Goal: Navigation & Orientation: Understand site structure

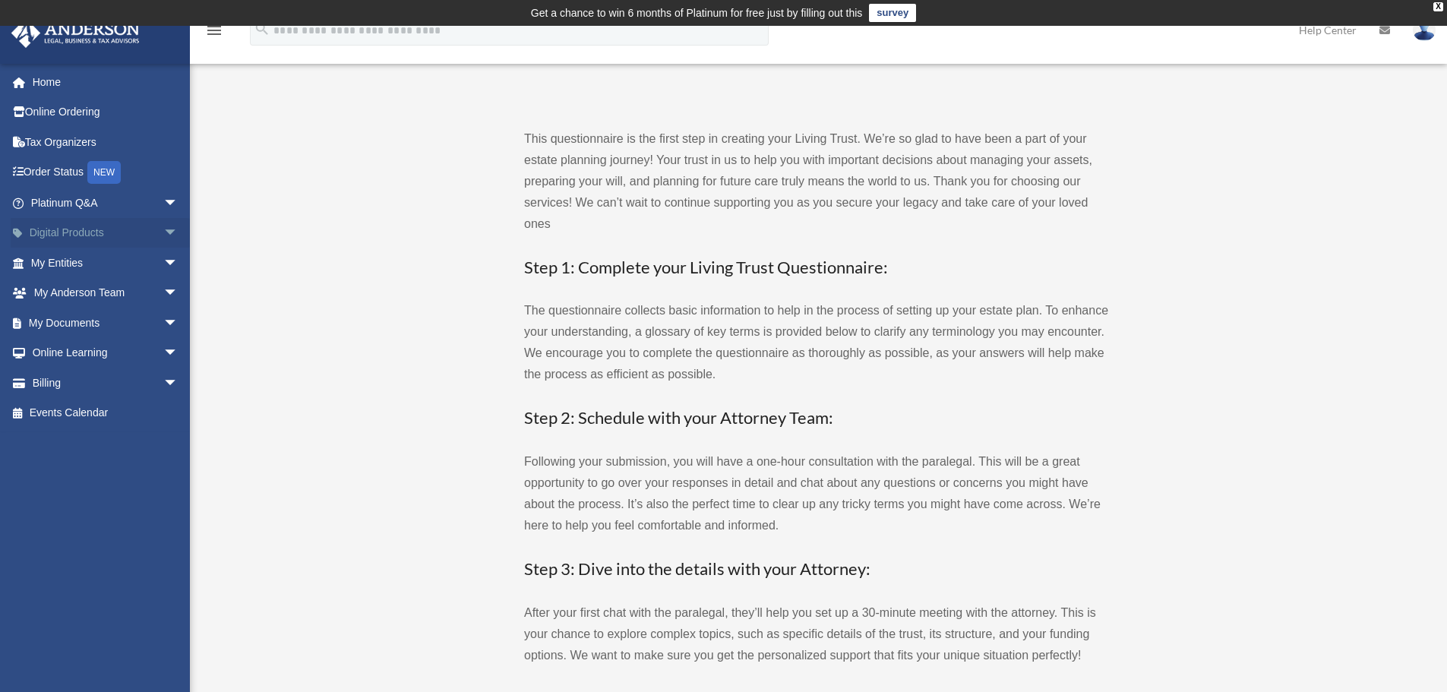
click at [163, 228] on span "arrow_drop_down" at bounding box center [178, 233] width 30 height 31
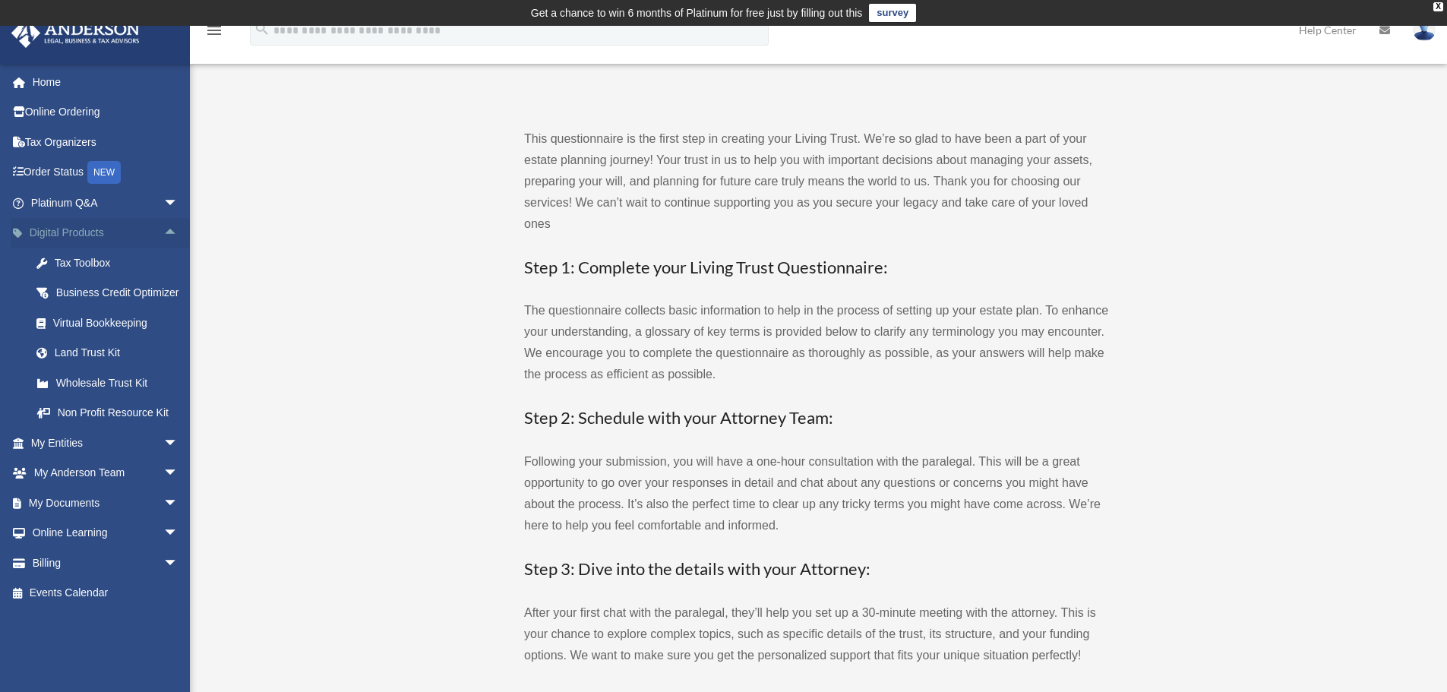
click at [163, 228] on span "arrow_drop_up" at bounding box center [178, 233] width 30 height 31
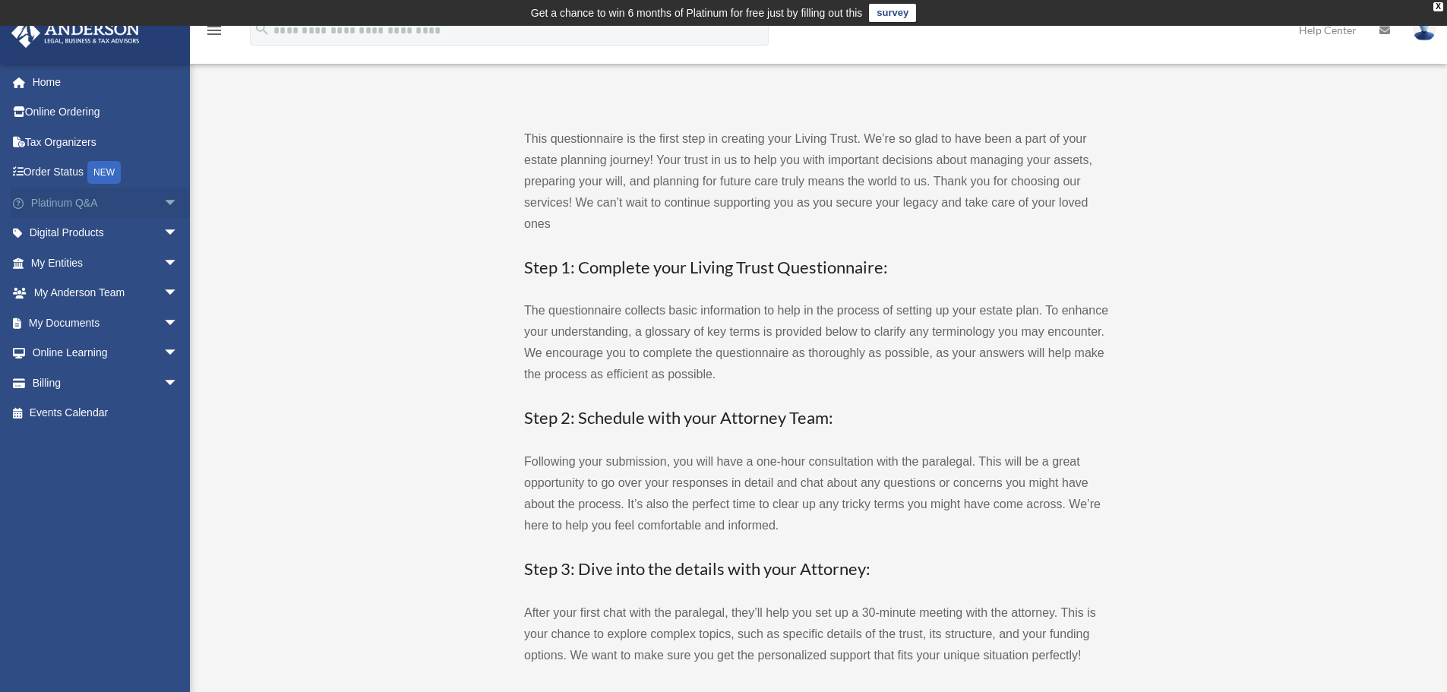
click at [163, 200] on span "arrow_drop_down" at bounding box center [178, 203] width 30 height 31
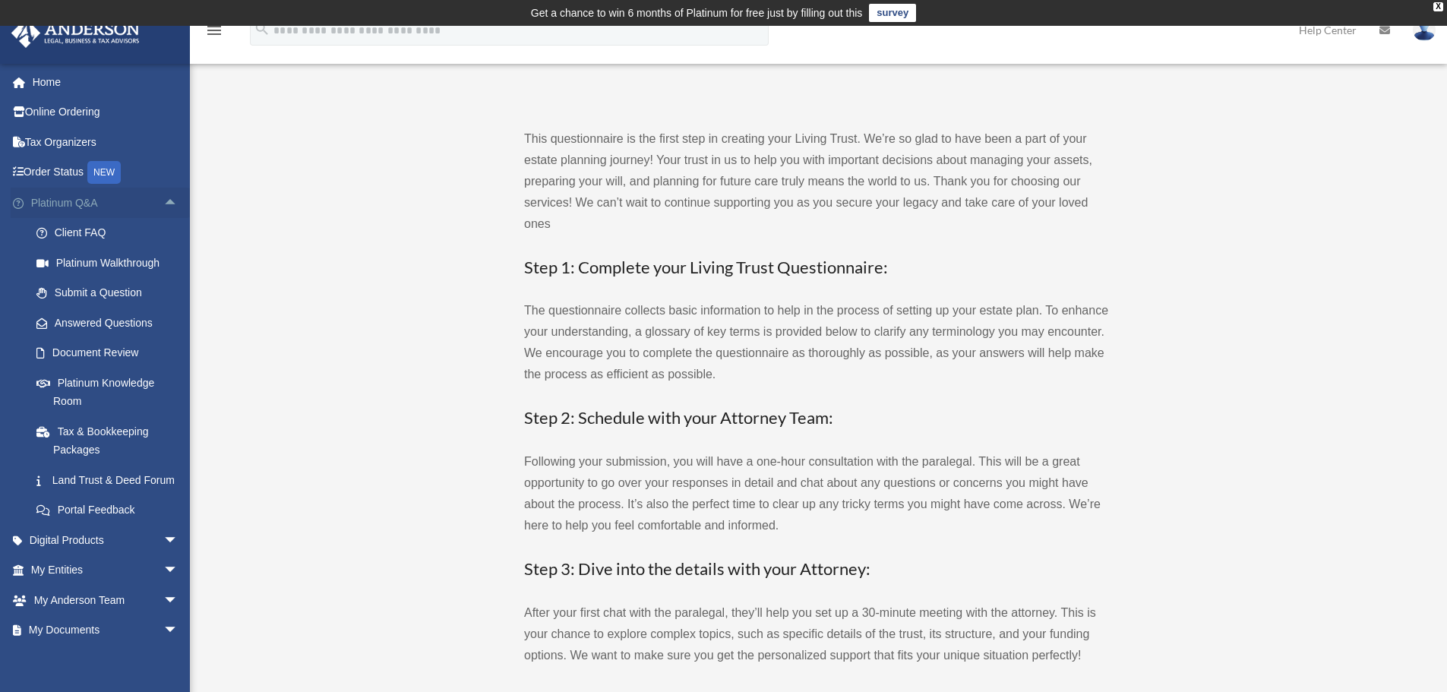
click at [163, 200] on span "arrow_drop_up" at bounding box center [178, 203] width 30 height 31
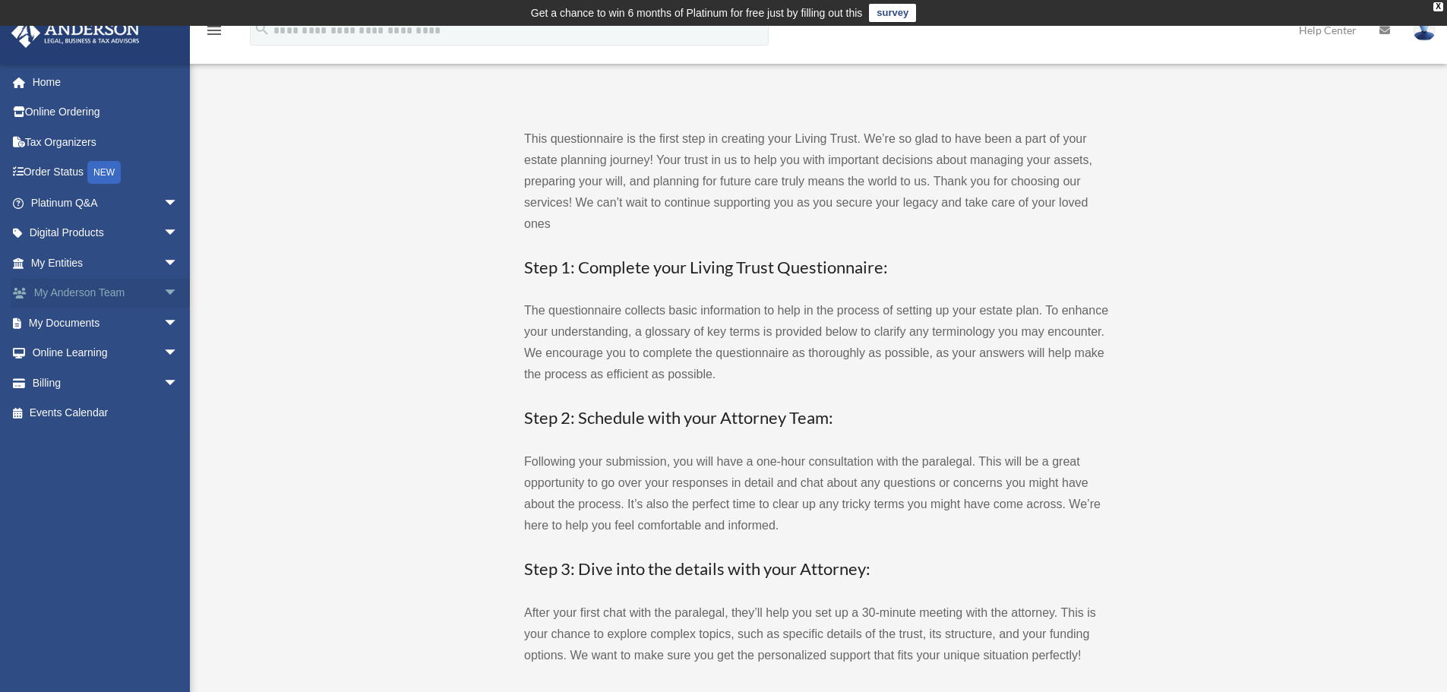
click at [163, 286] on span "arrow_drop_down" at bounding box center [178, 293] width 30 height 31
click at [163, 286] on span "arrow_drop_up" at bounding box center [178, 293] width 30 height 31
click at [163, 264] on span "arrow_drop_down" at bounding box center [178, 263] width 30 height 31
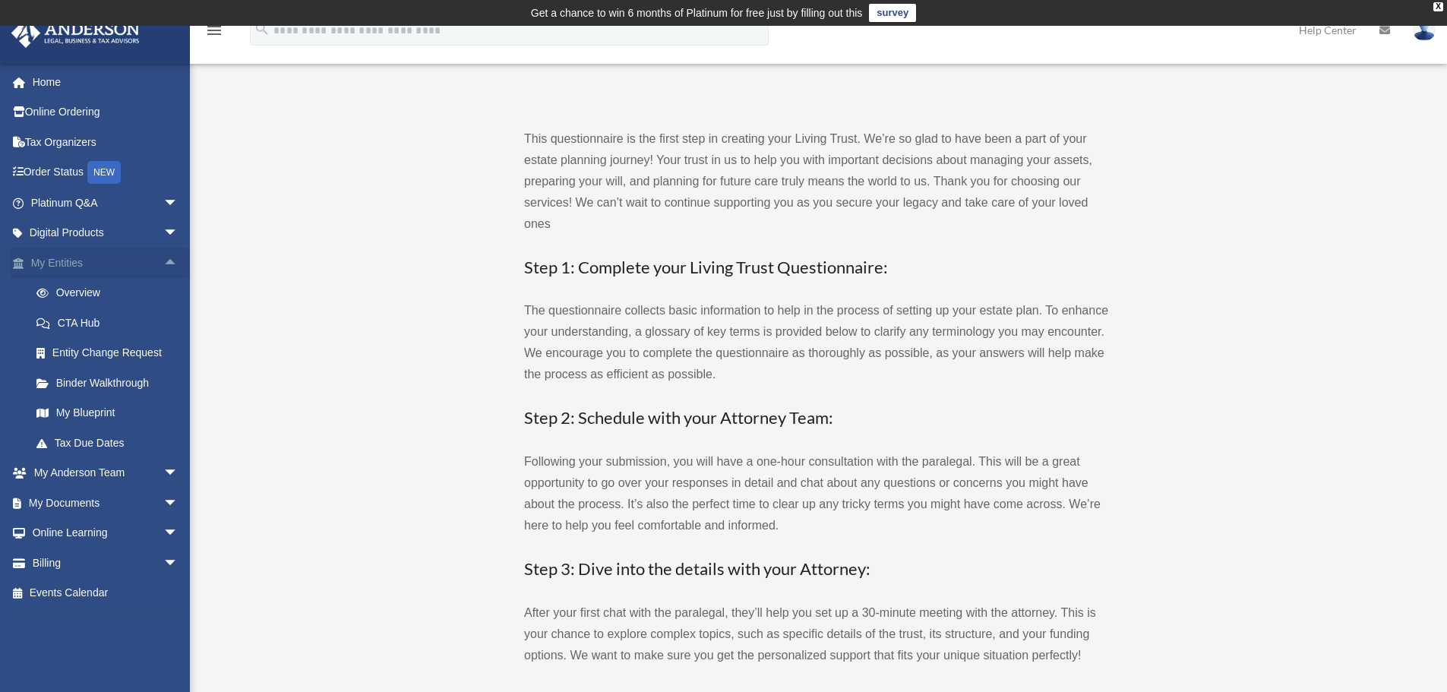
click at [163, 264] on span "arrow_drop_up" at bounding box center [178, 263] width 30 height 31
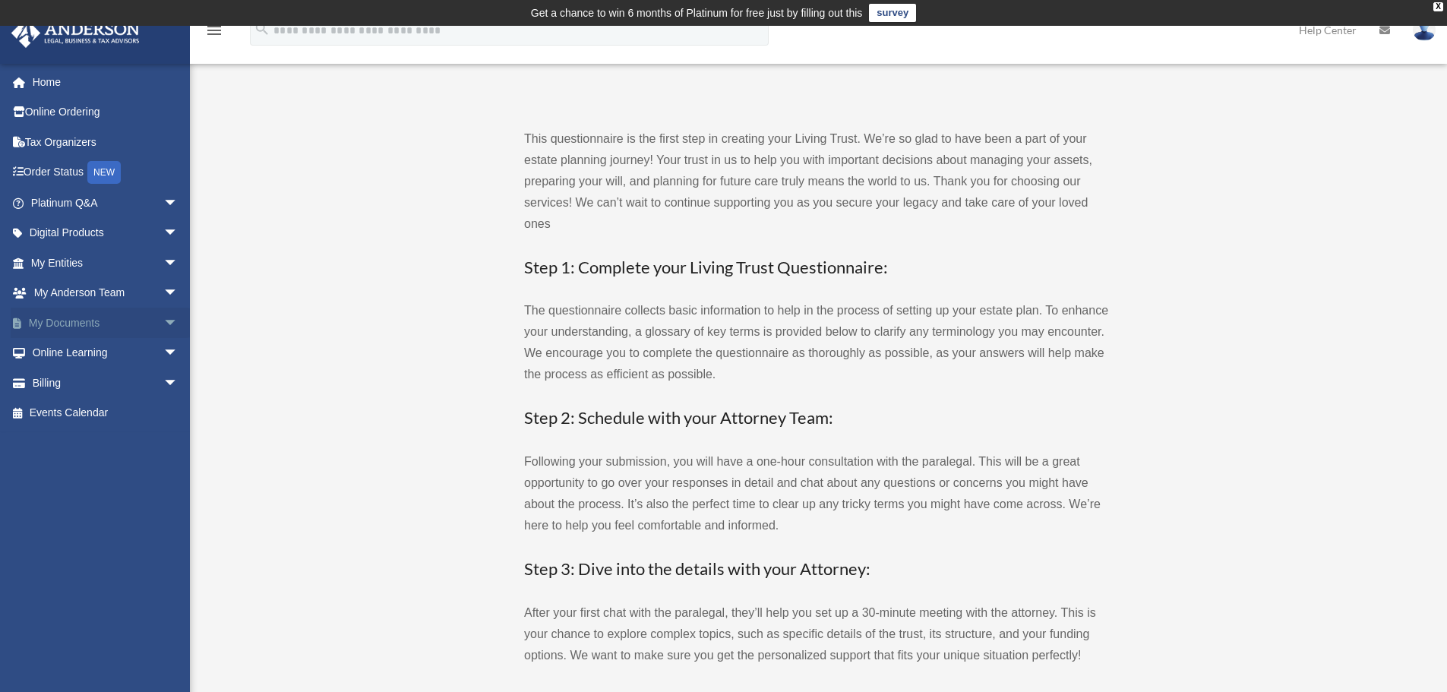
click at [163, 326] on span "arrow_drop_down" at bounding box center [178, 323] width 30 height 31
click at [163, 326] on span "arrow_drop_up" at bounding box center [178, 323] width 30 height 31
click at [163, 354] on span "arrow_drop_down" at bounding box center [178, 353] width 30 height 31
click at [163, 354] on span "arrow_drop_up" at bounding box center [178, 353] width 30 height 31
click at [163, 384] on span "arrow_drop_down" at bounding box center [178, 383] width 30 height 31
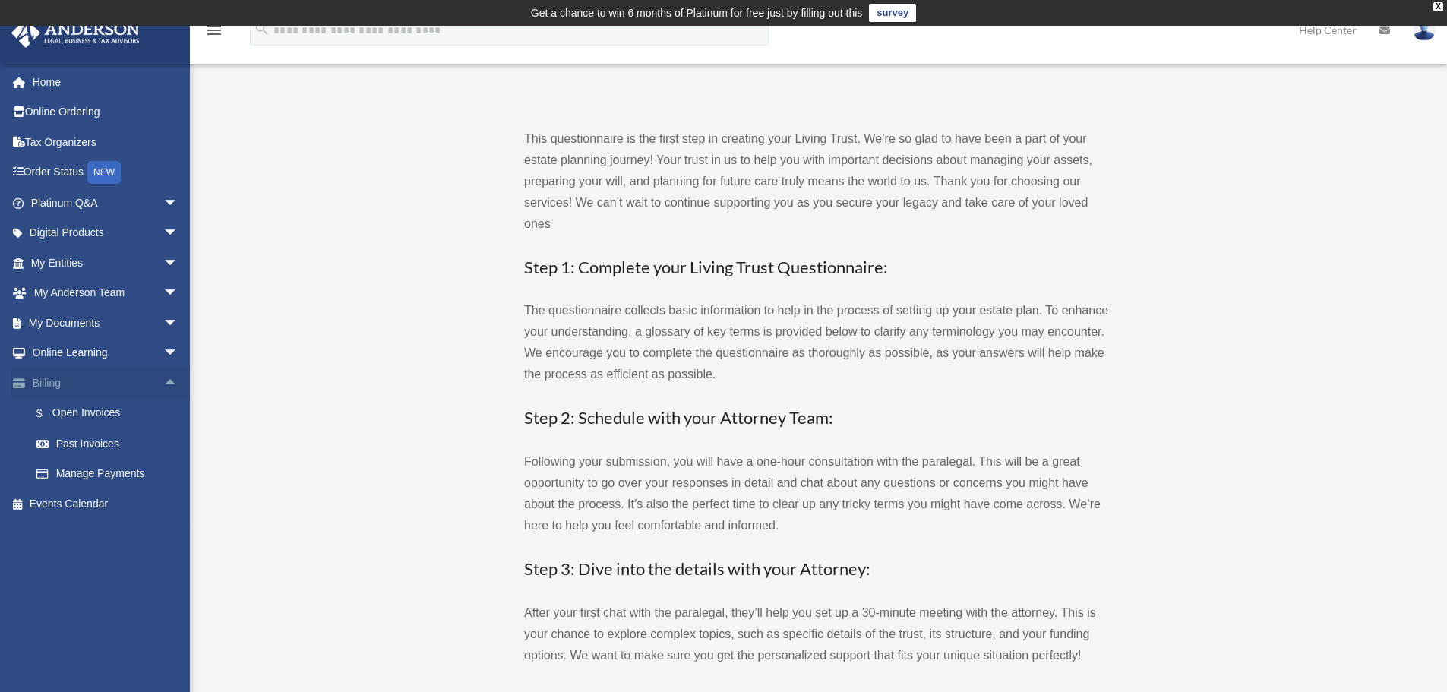
click at [163, 384] on span "arrow_drop_up" at bounding box center [178, 383] width 30 height 31
click at [166, 353] on span "arrow_drop_down" at bounding box center [178, 353] width 30 height 31
click at [166, 353] on span "arrow_drop_up" at bounding box center [178, 353] width 30 height 31
click at [163, 206] on span "arrow_drop_down" at bounding box center [178, 203] width 30 height 31
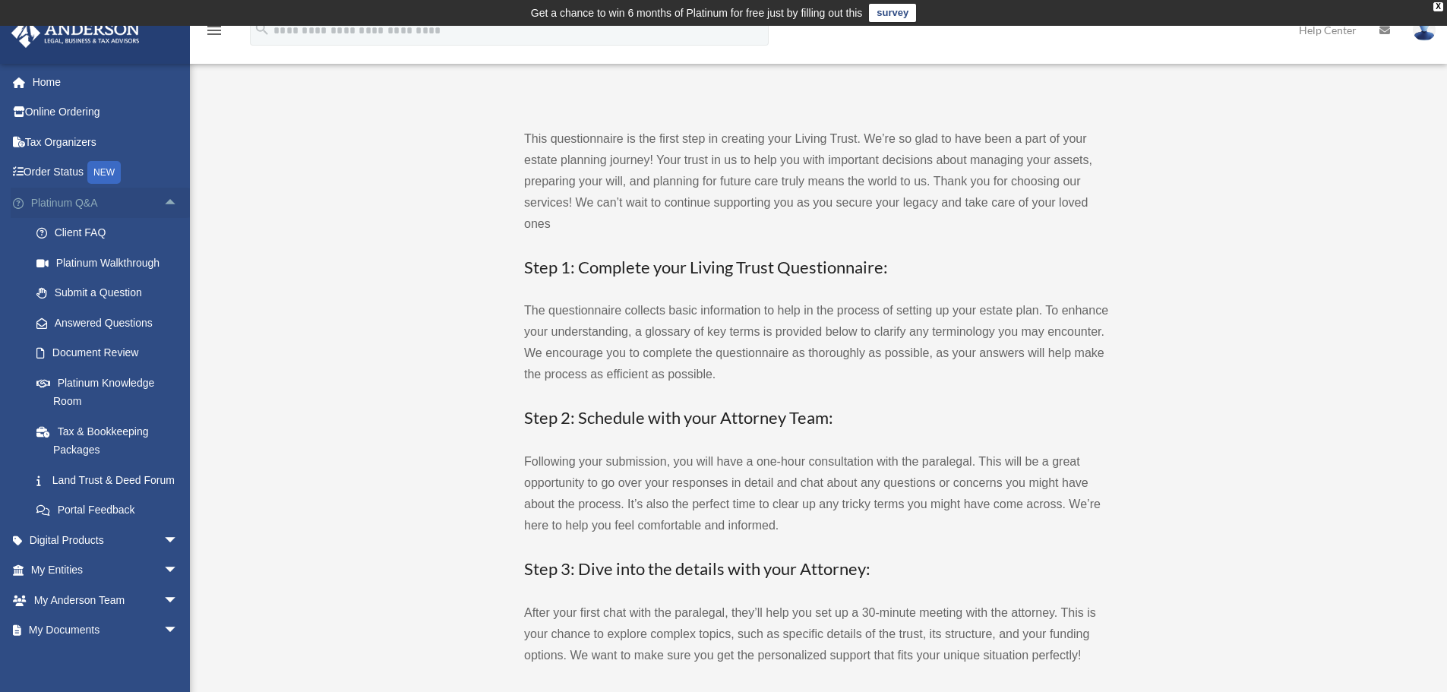
click at [163, 205] on span "arrow_drop_up" at bounding box center [178, 203] width 30 height 31
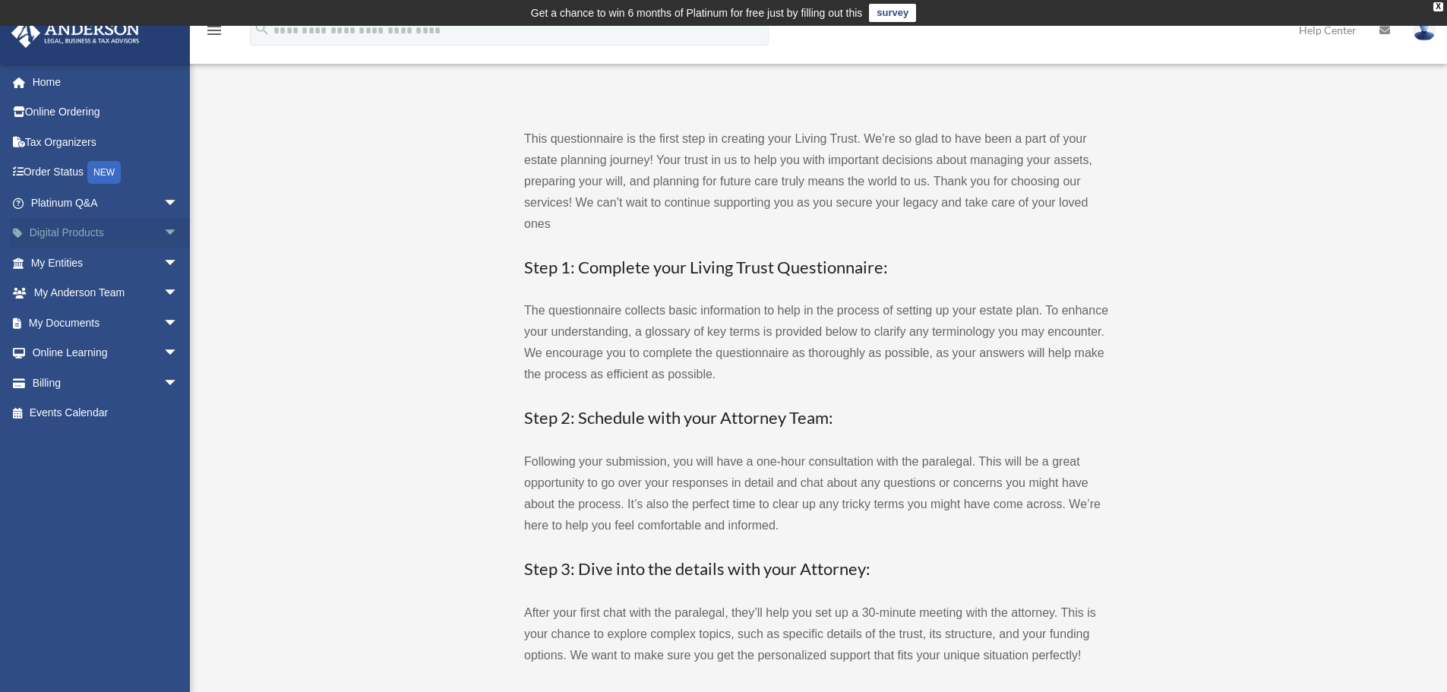
click at [163, 237] on span "arrow_drop_down" at bounding box center [178, 233] width 30 height 31
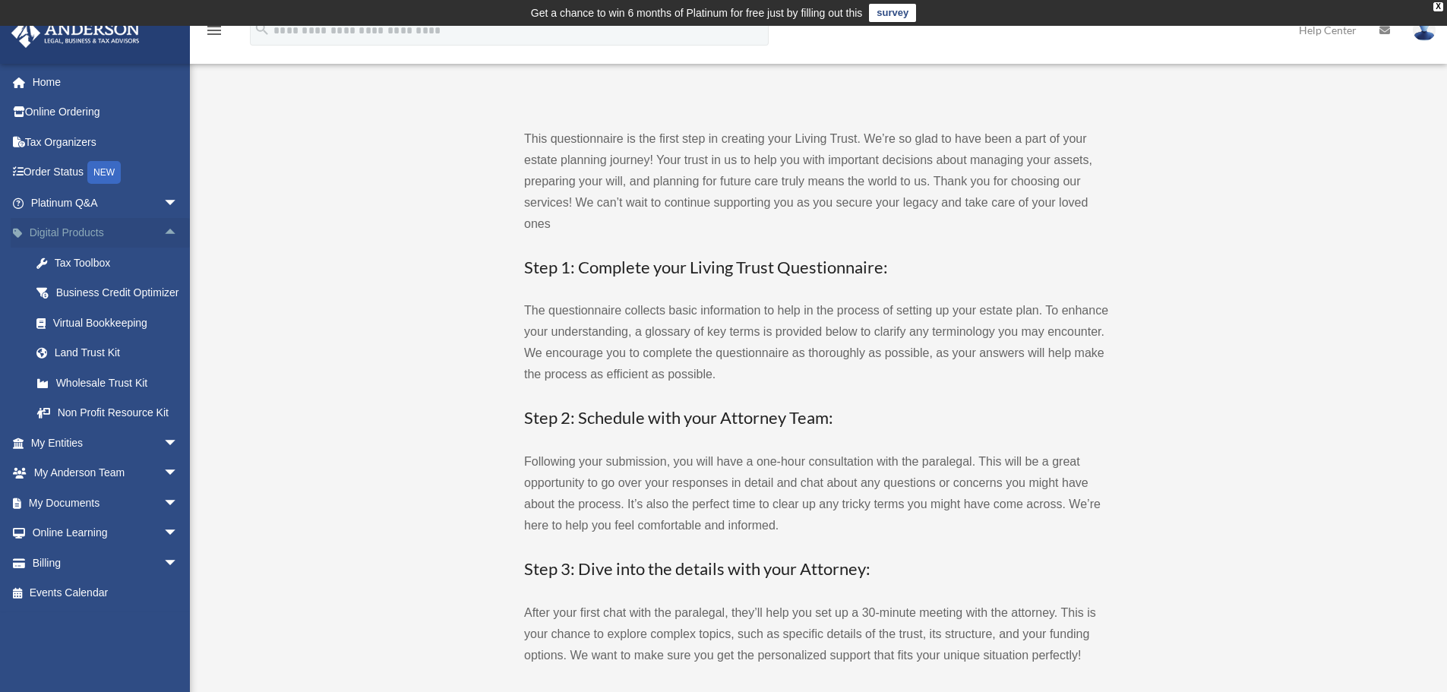
click at [163, 237] on span "arrow_drop_up" at bounding box center [178, 233] width 30 height 31
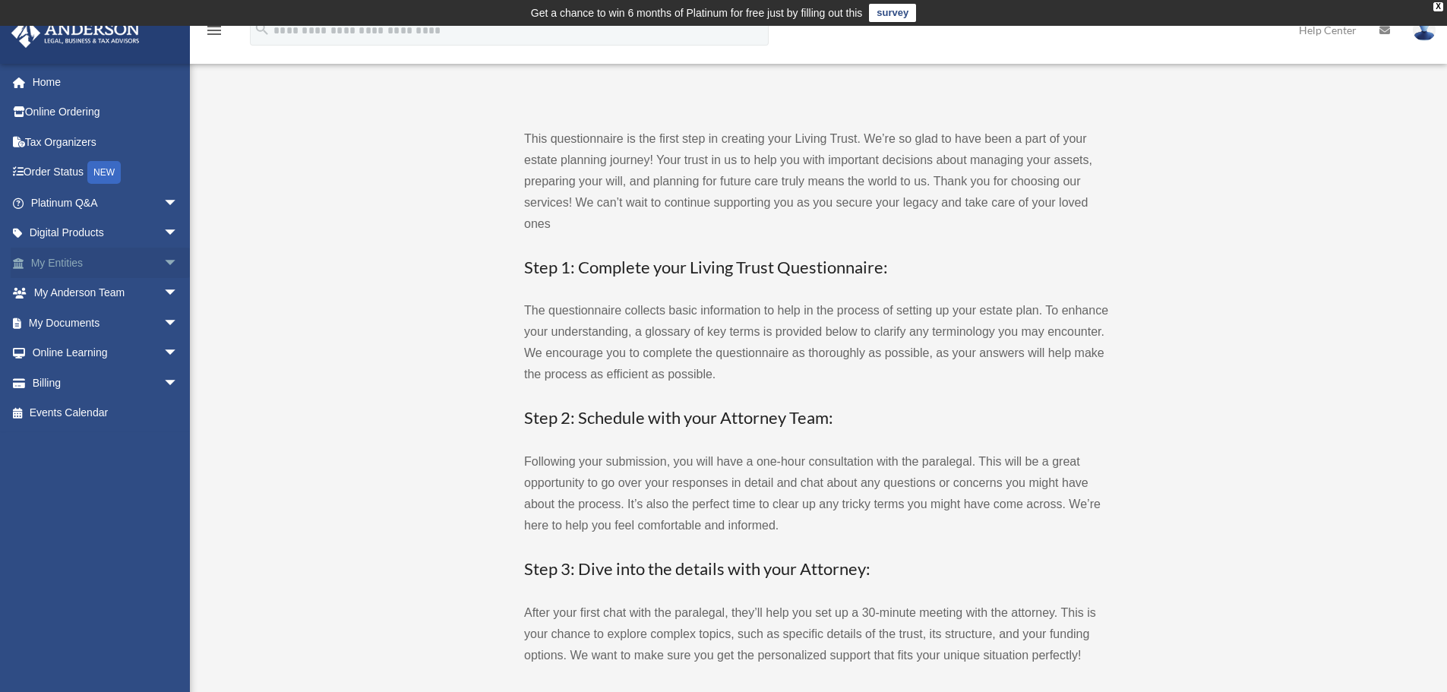
click at [163, 268] on span "arrow_drop_down" at bounding box center [178, 263] width 30 height 31
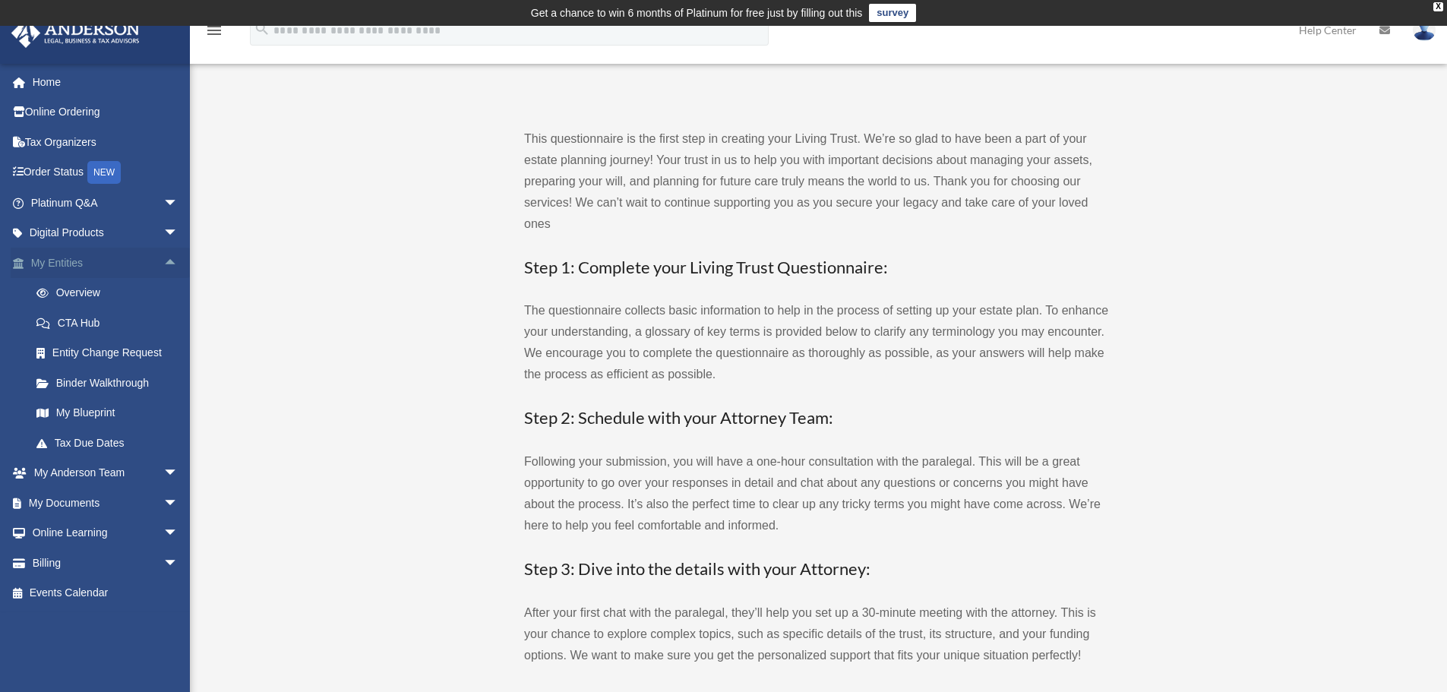
click at [163, 268] on span "arrow_drop_up" at bounding box center [178, 263] width 30 height 31
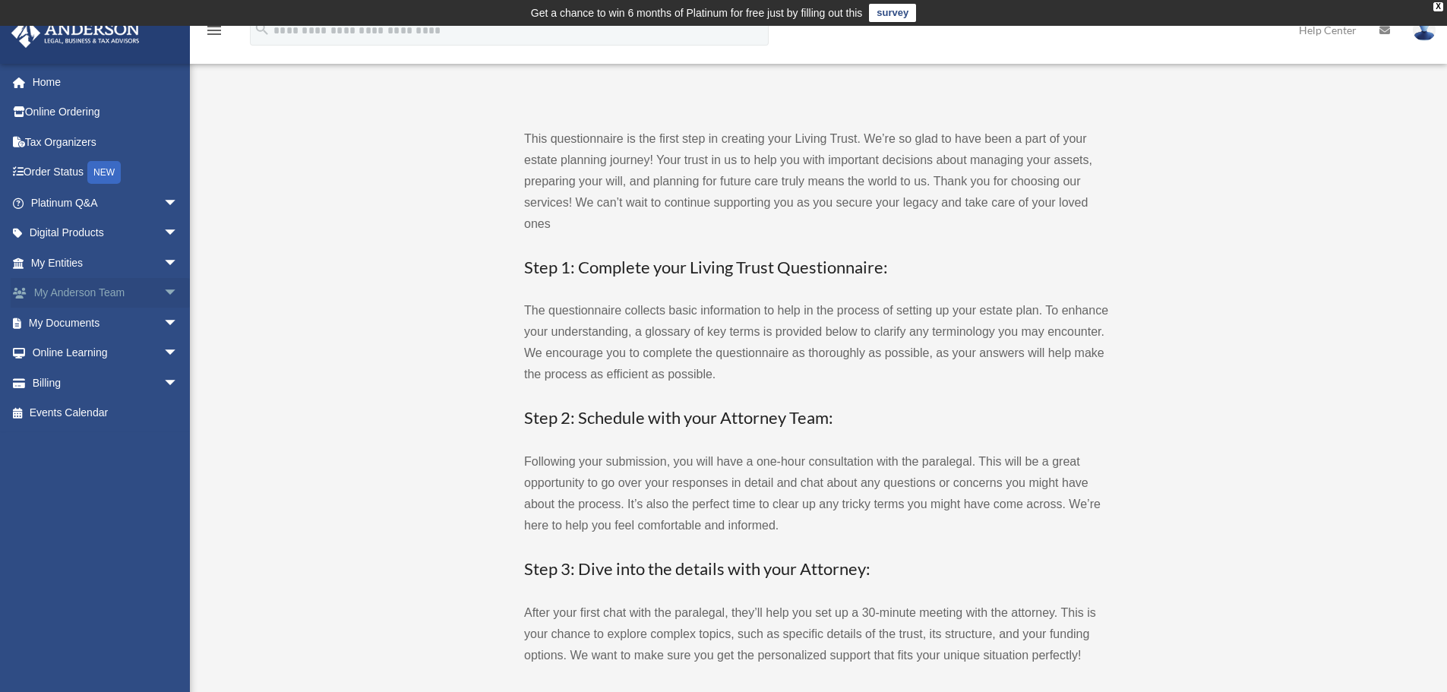
click at [163, 297] on span "arrow_drop_down" at bounding box center [178, 293] width 30 height 31
click at [163, 297] on span "arrow_drop_up" at bounding box center [178, 293] width 30 height 31
